Goal: Task Accomplishment & Management: Complete application form

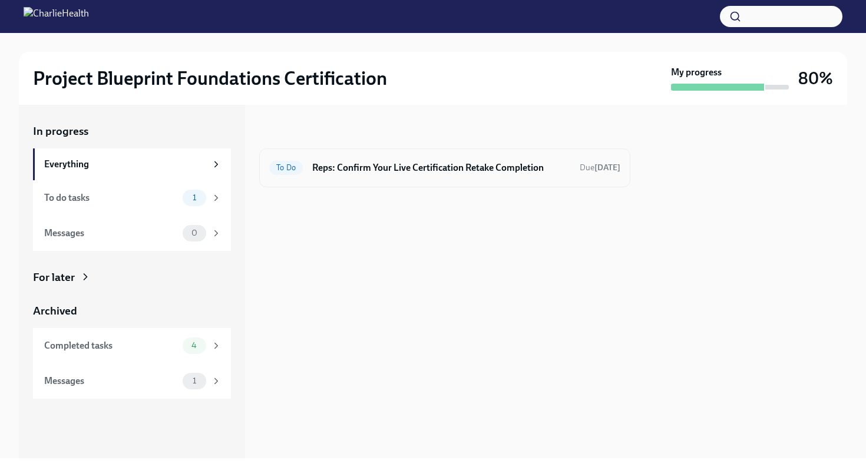
click at [418, 163] on h6 "Reps: Confirm Your Live Certification Retake Completion" at bounding box center [441, 167] width 258 height 13
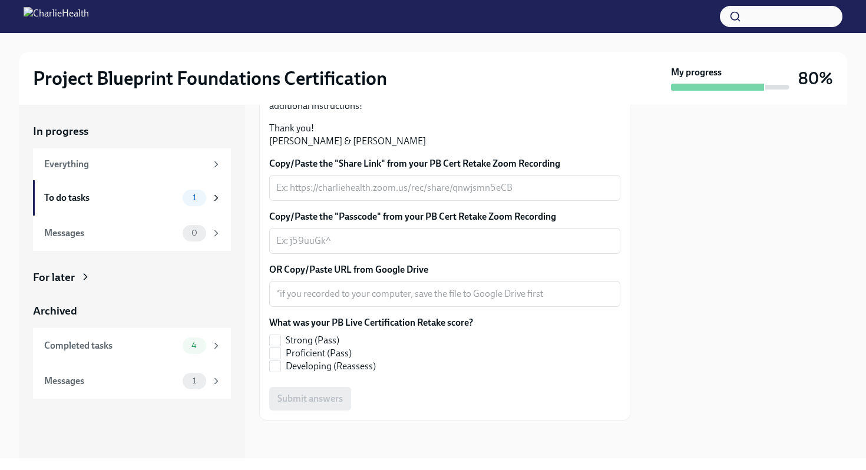
scroll to position [312, 0]
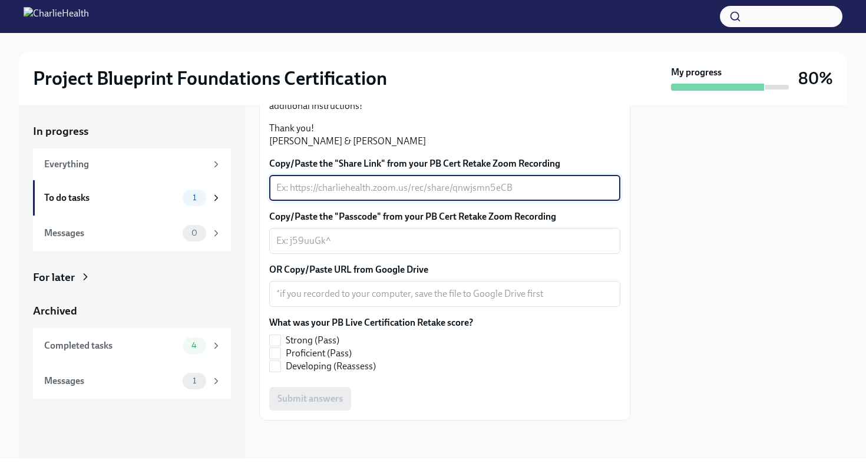
click at [347, 195] on textarea "Copy/Paste the "Share Link" from your PB Cert Retake Zoom Recording" at bounding box center [444, 188] width 337 height 14
paste textarea "[URL][DOMAIN_NAME]"
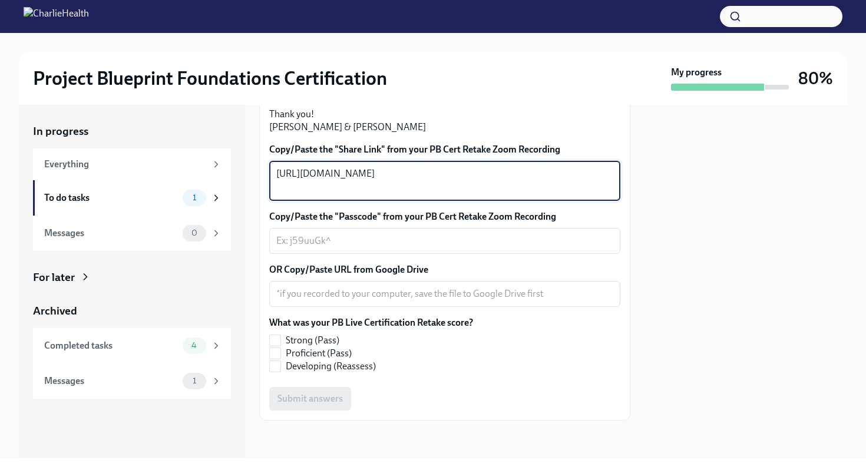
type textarea "[URL][DOMAIN_NAME]"
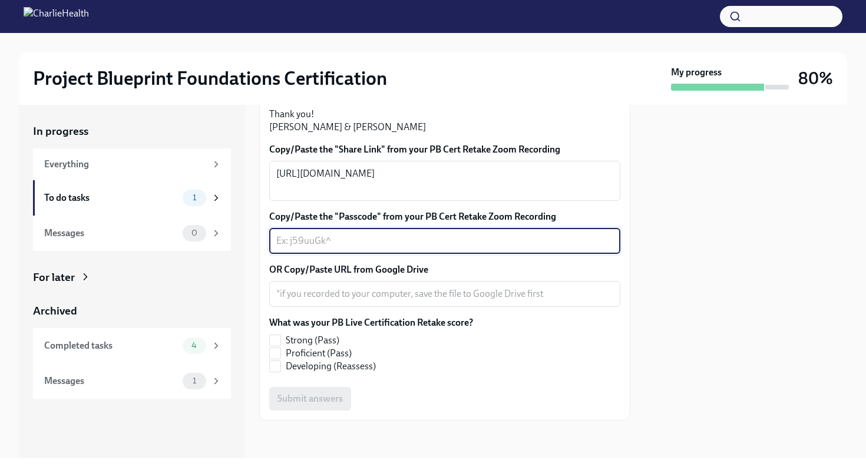
click at [345, 248] on textarea "Copy/Paste the "Passcode" from your PB Cert Retake Zoom Recording" at bounding box center [444, 241] width 337 height 14
paste textarea "^4H%4z+@"
type textarea "^4H%4z+@"
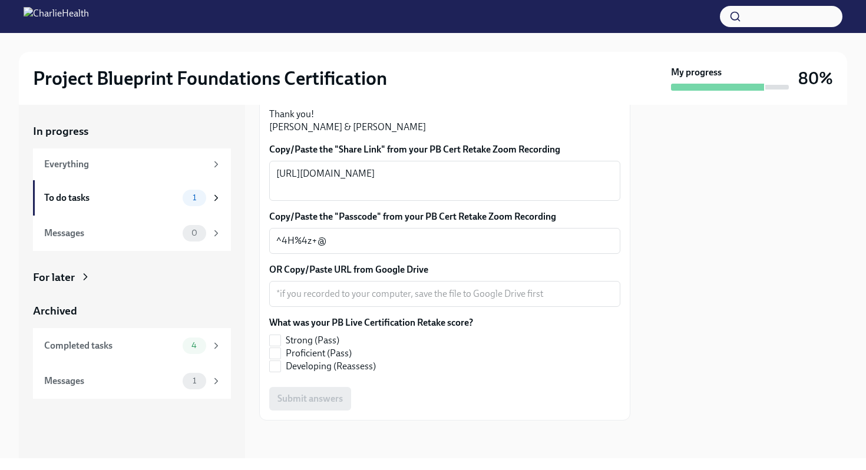
click at [431, 303] on div "Copy/Paste the "Share Link" from your PB Cert Retake Zoom Recording [URL][DOMAI…" at bounding box center [444, 276] width 351 height 267
click at [334, 355] on span "Proficient (Pass)" at bounding box center [319, 353] width 66 height 13
click at [280, 355] on input "Proficient (Pass)" at bounding box center [275, 353] width 11 height 11
checkbox input "true"
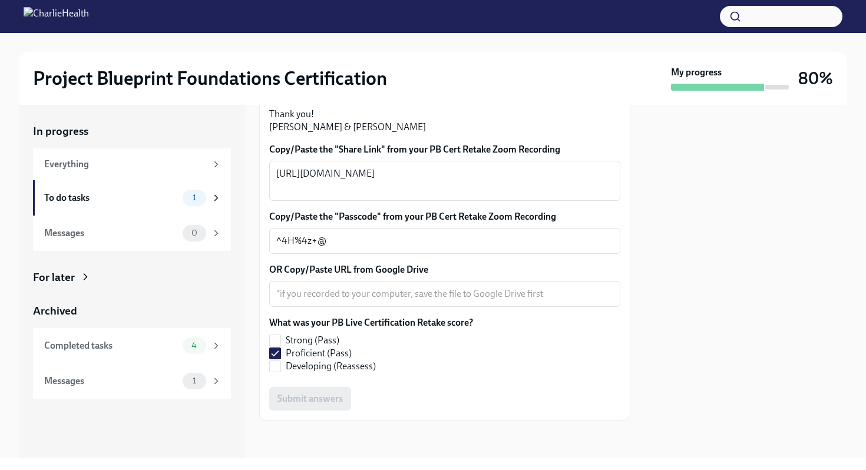
scroll to position [356, 0]
click at [398, 285] on div "x ​" at bounding box center [444, 294] width 351 height 26
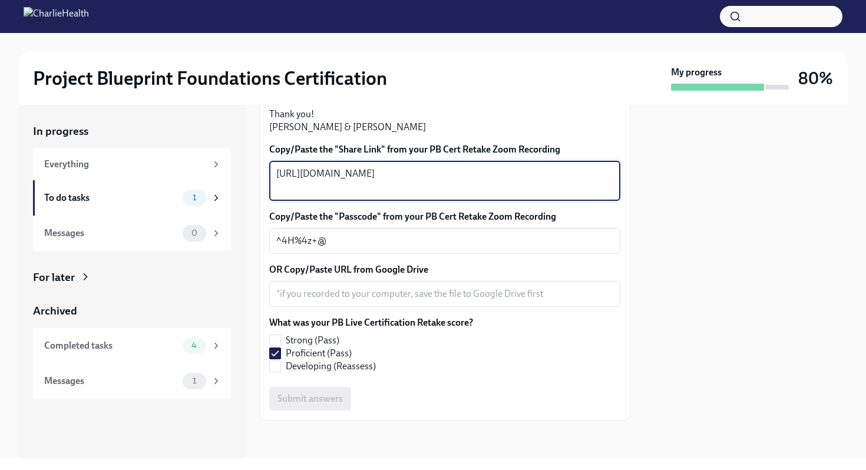
click at [458, 187] on textarea "[URL][DOMAIN_NAME]" at bounding box center [444, 181] width 337 height 28
click at [448, 182] on textarea "[URL][DOMAIN_NAME]" at bounding box center [444, 181] width 337 height 28
click at [382, 293] on textarea "OR Copy/Paste URL from Google Drive" at bounding box center [444, 294] width 337 height 14
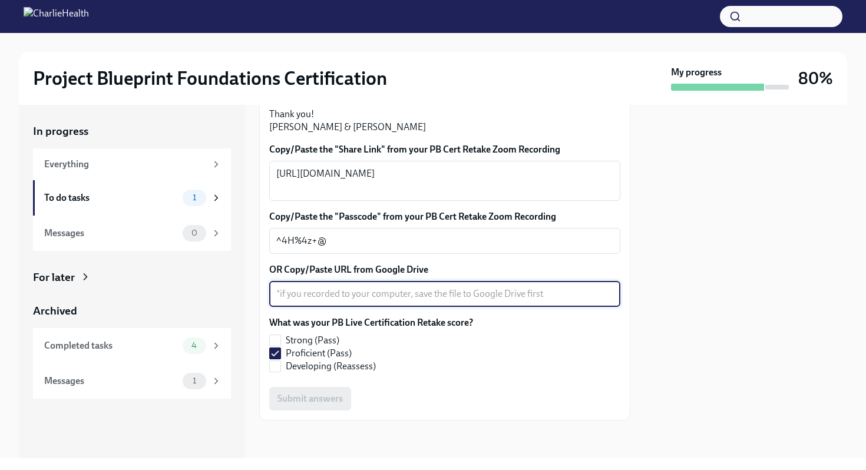
paste textarea "[URL][DOMAIN_NAME]"
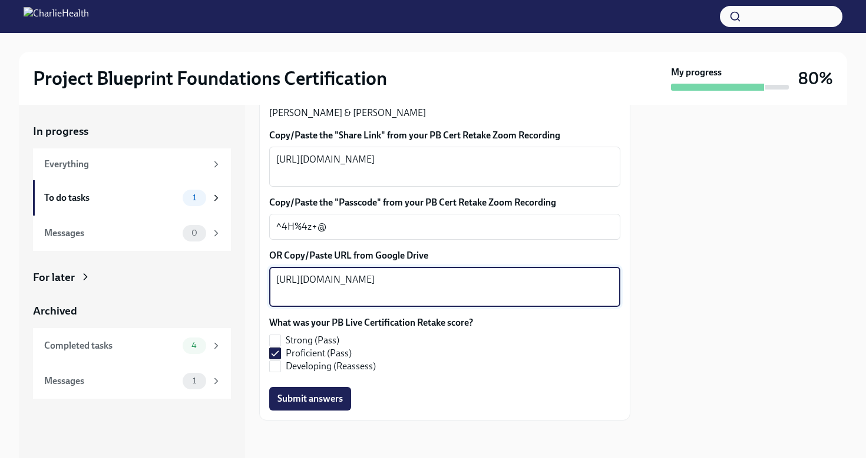
type textarea "[URL][DOMAIN_NAME]"
click at [524, 373] on div "What was your PB Live Certification Retake score? Strong (Pass) Proficient (Pas…" at bounding box center [444, 344] width 351 height 57
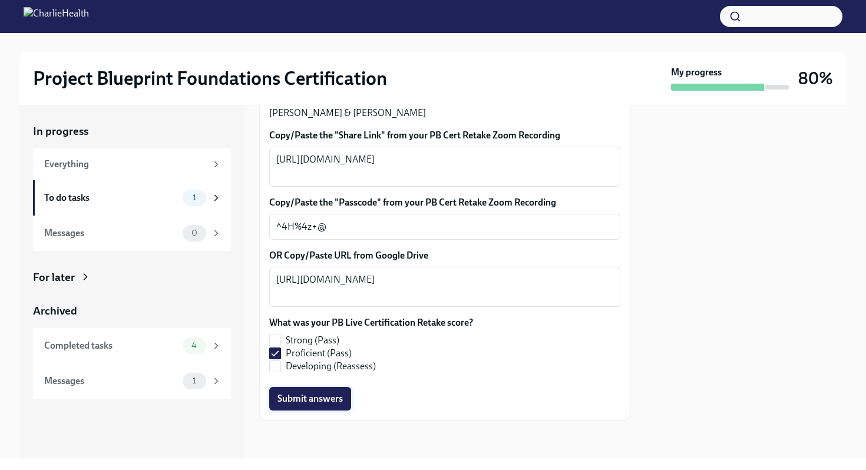
click at [313, 405] on span "Submit answers" at bounding box center [310, 399] width 65 height 12
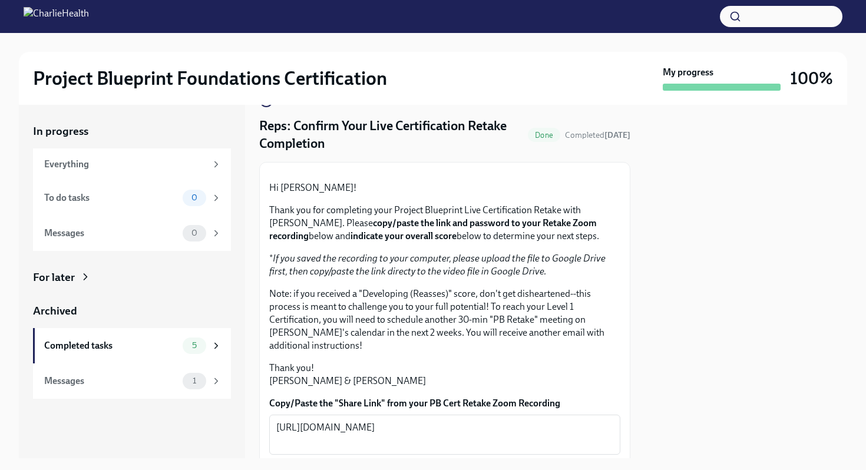
scroll to position [0, 0]
